Goal: Communication & Community: Answer question/provide support

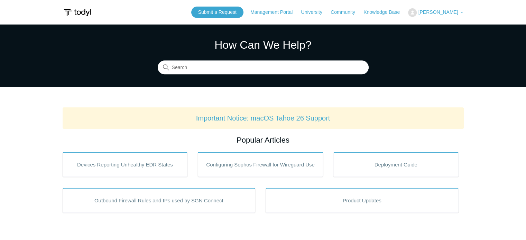
click at [457, 12] on span "[PERSON_NAME]" at bounding box center [438, 12] width 40 height 6
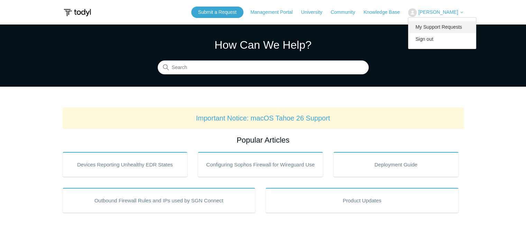
click at [451, 28] on link "My Support Requests" at bounding box center [441, 27] width 67 height 12
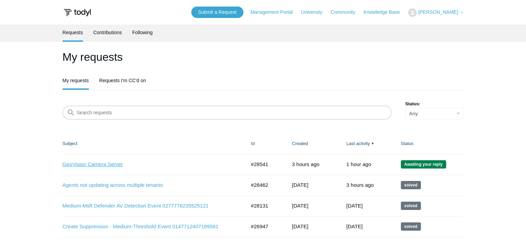
click at [110, 162] on link "GeoVision Camera Server" at bounding box center [149, 165] width 173 height 8
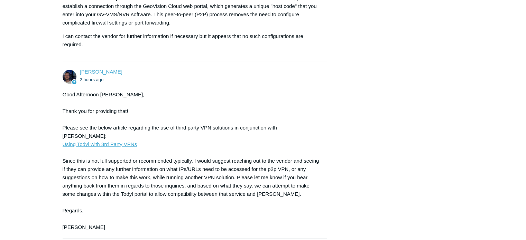
scroll to position [519, 0]
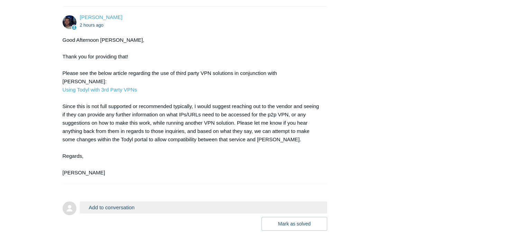
click at [147, 202] on button "Add to conversation" at bounding box center [204, 208] width 248 height 12
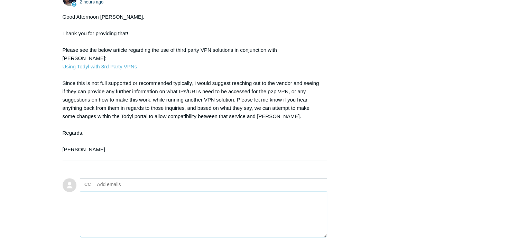
scroll to position [588, 0]
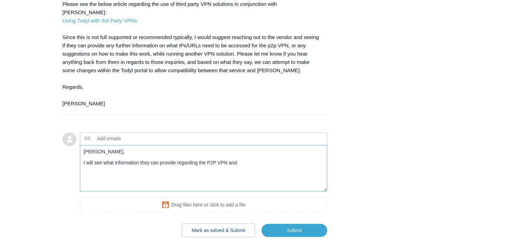
click at [82, 153] on textarea "Connor, I will see what information they can provide regarding the P2P VPN and" at bounding box center [204, 168] width 248 height 47
click at [295, 161] on textarea "Connor, Thanks for the update. I will see what information they can provide reg…" at bounding box center [204, 168] width 248 height 47
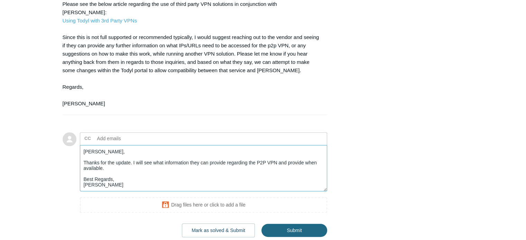
type textarea "Connor, Thanks for the update. I will see what information they can provide reg…"
click at [303, 224] on input "Submit" at bounding box center [294, 231] width 66 height 14
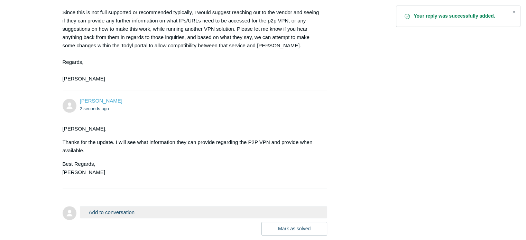
scroll to position [613, 0]
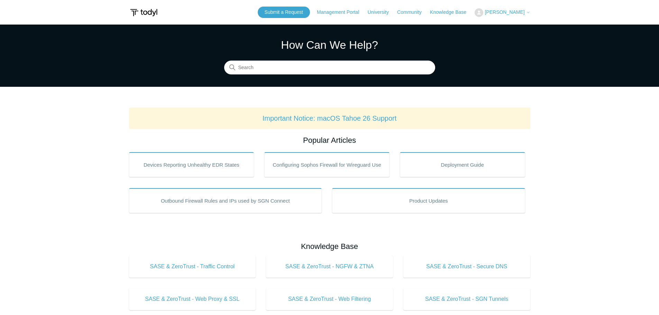
click at [521, 12] on span "[PERSON_NAME]" at bounding box center [504, 12] width 40 height 6
click at [520, 25] on link "My Support Requests" at bounding box center [508, 27] width 67 height 12
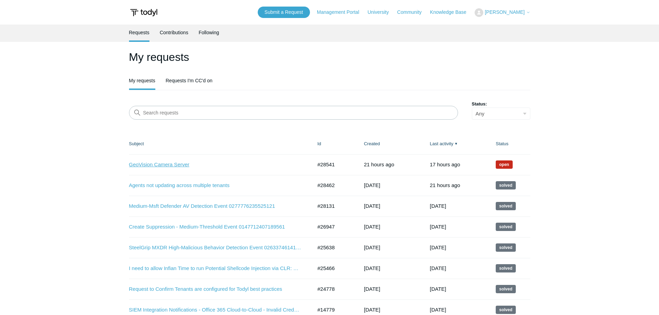
click at [179, 162] on link "GeoVision Camera Server" at bounding box center [215, 165] width 173 height 8
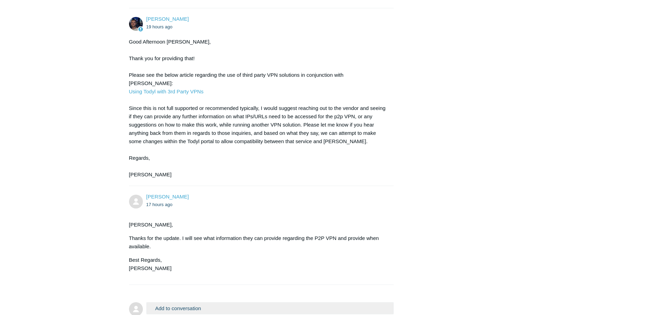
scroll to position [573, 0]
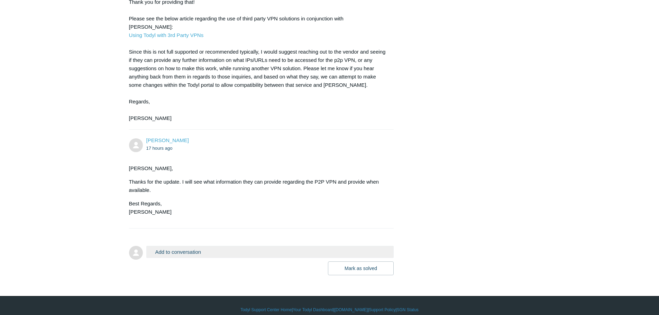
click at [211, 246] on button "Add to conversation" at bounding box center [270, 252] width 248 height 12
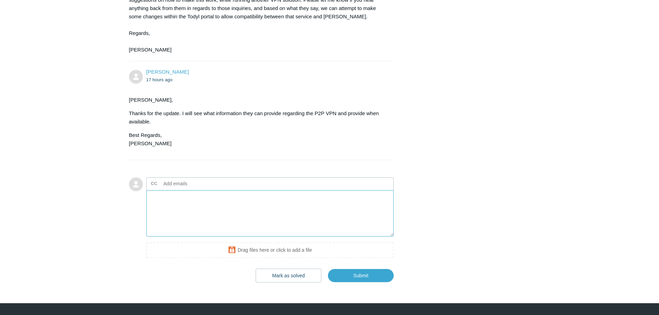
scroll to position [642, 0]
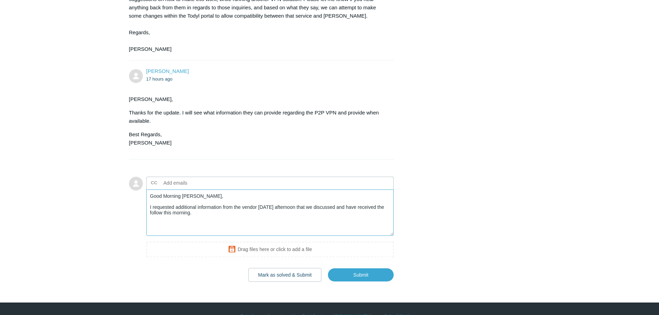
click at [204, 208] on textarea "Good Morning Connor, I requested additional information from the vendor yesterd…" at bounding box center [270, 212] width 248 height 47
click at [200, 207] on textarea "Good Morning Connor, I requested additional information from the vendor yesterd…" at bounding box center [270, 212] width 248 height 47
paste textarea "In most cases, no network configuration is required to access the GV-Cloud serv…"
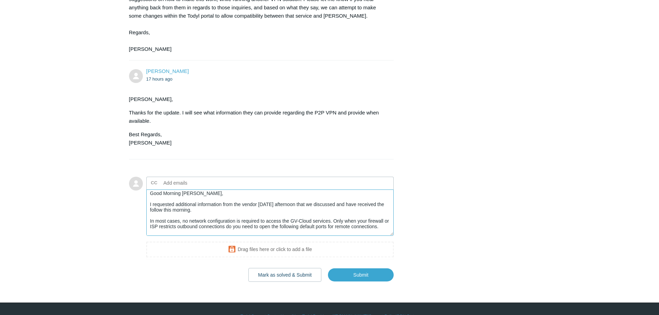
scroll to position [0, 0]
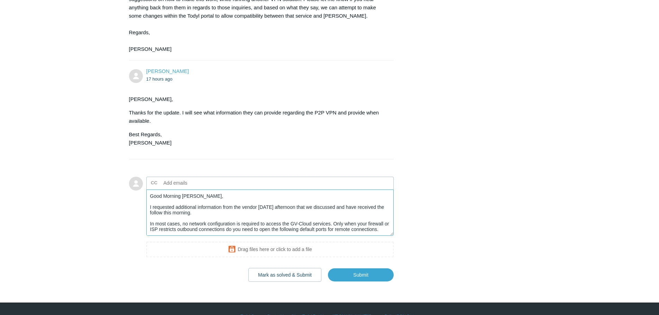
click at [149, 214] on textarea "Good Morning Connor, I requested additional information from the vendor yesterd…" at bounding box center [270, 212] width 248 height 47
click at [390, 228] on textarea "Good Morning Connor, I requested additional information from the vendor yesterd…" at bounding box center [270, 212] width 248 height 47
click at [391, 226] on textarea "Good Morning Connor, I requested additional information from the vendor yesterd…" at bounding box center [270, 212] width 248 height 47
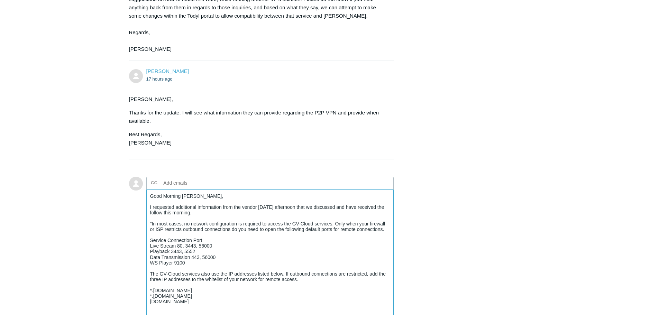
drag, startPoint x: 391, startPoint y: 226, endPoint x: 386, endPoint y: 331, distance: 105.6
click at [383, 223] on textarea "Good Morning Connor, I requested additional information from the vendor yesterd…" at bounding box center [270, 265] width 248 height 152
click at [175, 238] on textarea "Good Morning Connor, I requested additional information from the vendor yesterd…" at bounding box center [270, 265] width 248 height 152
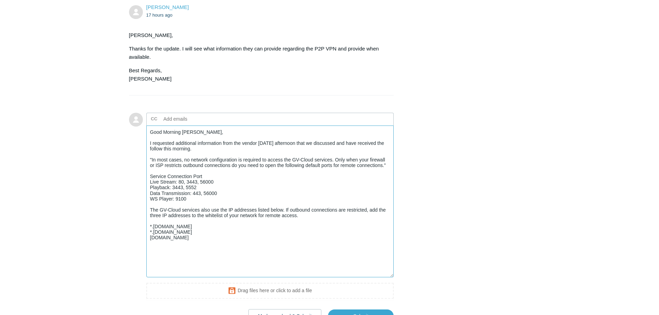
scroll to position [712, 0]
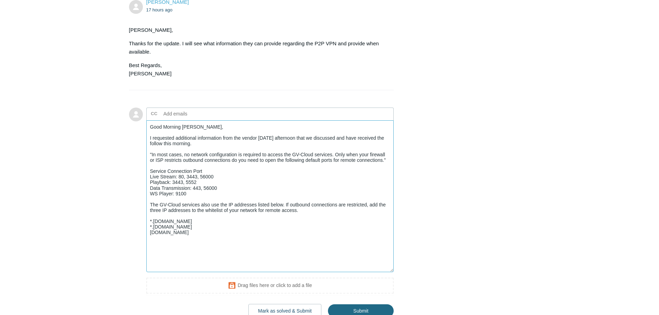
type textarea "Good Morning Connor, I requested additional information from the vendor yesterd…"
click at [368, 307] on input "Submit" at bounding box center [361, 311] width 66 height 14
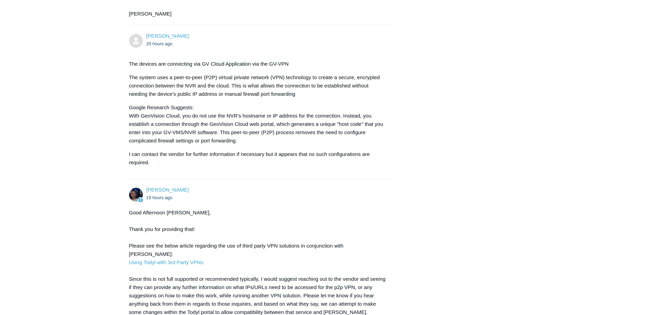
scroll to position [346, 0]
